Goal: Information Seeking & Learning: Learn about a topic

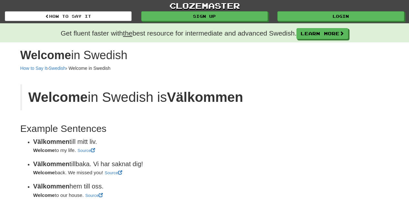
scroll to position [71, 0]
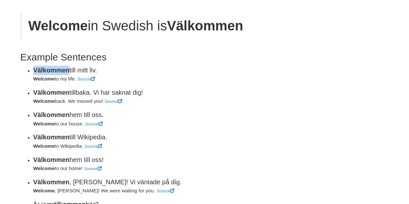
drag, startPoint x: 0, startPoint y: 0, endPoint x: 32, endPoint y: 71, distance: 77.8
click at [32, 71] on ul "Välkommen till mitt liv. Welcome to my life. Source Välkommen tillbaka. Vi har …" at bounding box center [141, 164] width 242 height 196
click at [52, 67] on strong "Välkommen" at bounding box center [51, 70] width 36 height 7
drag, startPoint x: 68, startPoint y: 68, endPoint x: 36, endPoint y: 66, distance: 33.0
click at [36, 67] on strong "Välkommen" at bounding box center [51, 70] width 36 height 7
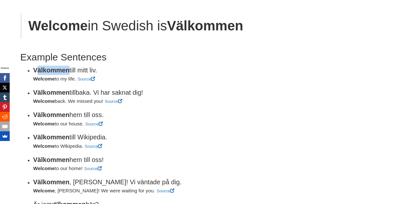
click at [36, 67] on strong "Välkommen" at bounding box center [51, 70] width 36 height 7
drag, startPoint x: 33, startPoint y: 69, endPoint x: 68, endPoint y: 68, distance: 35.2
click at [68, 68] on strong "Välkommen" at bounding box center [51, 70] width 36 height 7
copy strong "Välkommen"
